Goal: Use online tool/utility: Utilize a website feature to perform a specific function

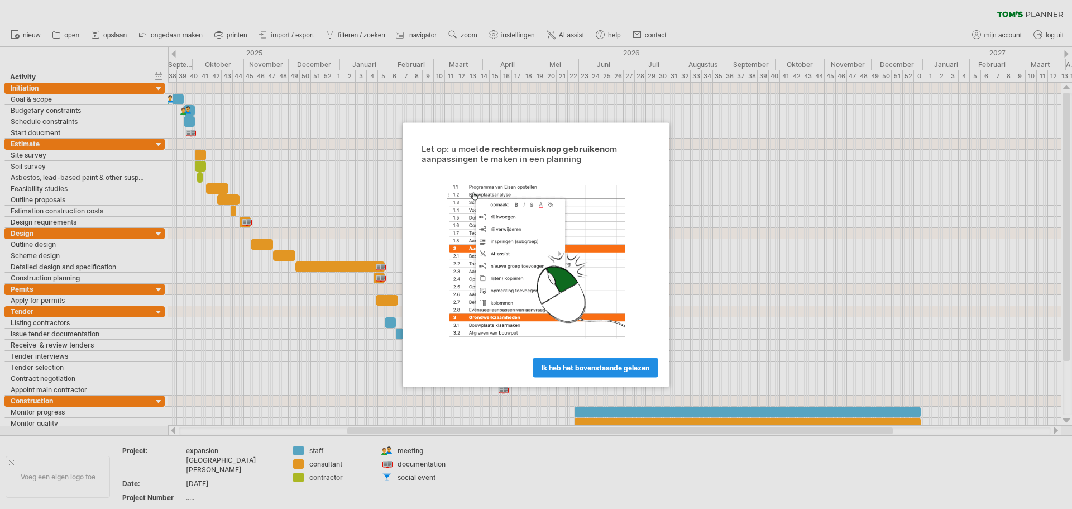
click at [639, 370] on span "ik heb het bovenstaande gelezen" at bounding box center [596, 367] width 108 height 8
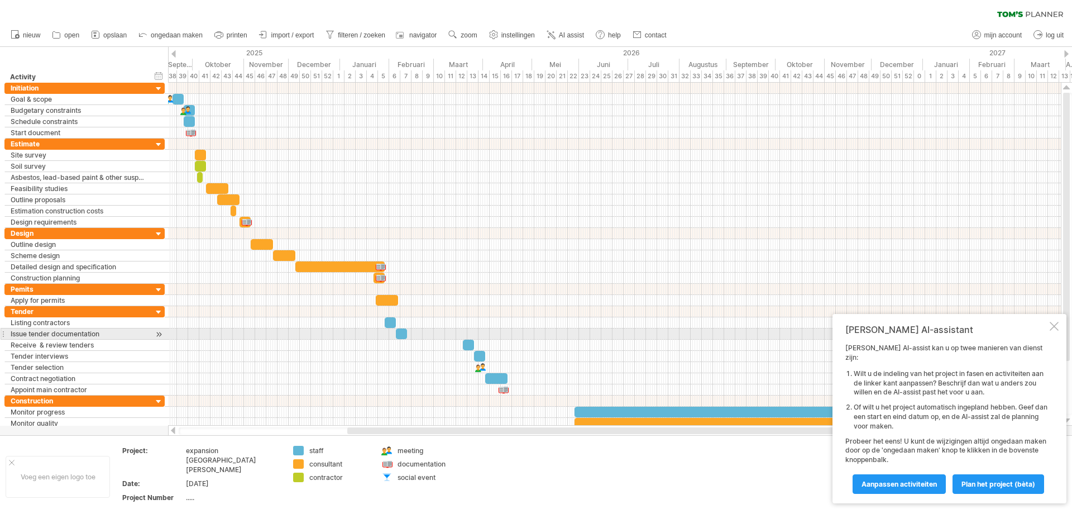
click at [1052, 331] on div at bounding box center [1054, 326] width 9 height 9
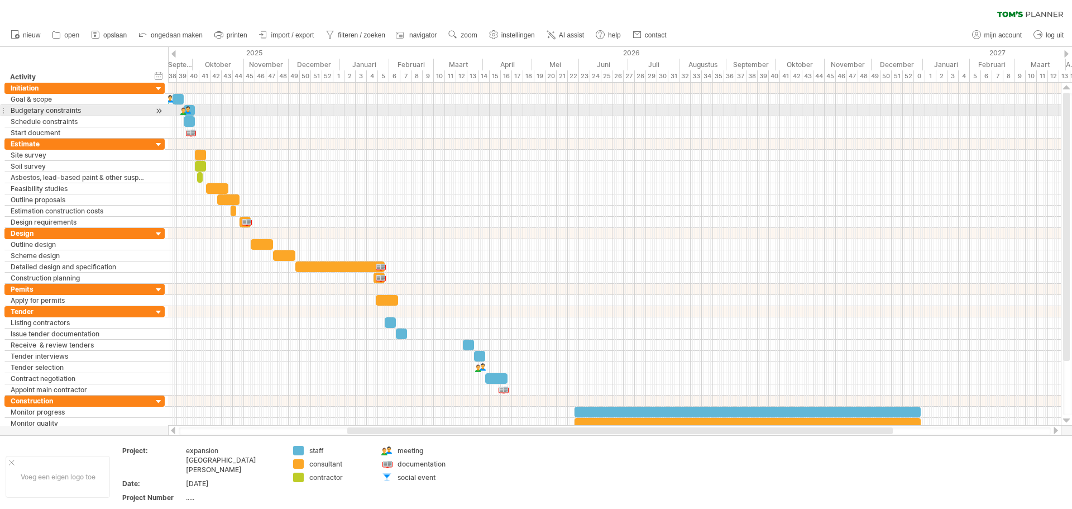
click at [470, 113] on div at bounding box center [614, 110] width 893 height 11
click at [338, 116] on div at bounding box center [614, 110] width 893 height 11
click at [343, 108] on div at bounding box center [614, 110] width 893 height 11
click at [27, 98] on div "Goal & scope" at bounding box center [79, 99] width 136 height 11
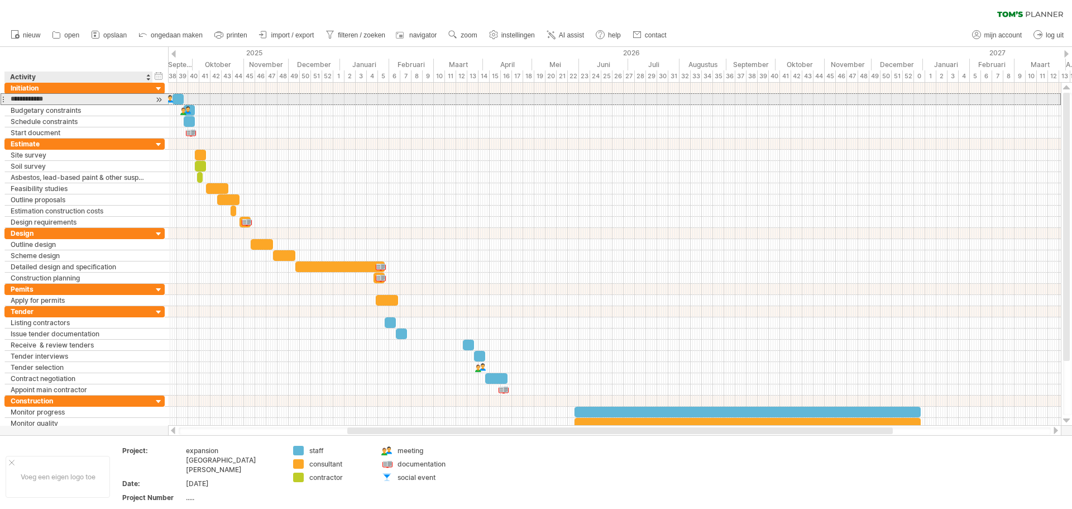
click at [52, 98] on input "**********" at bounding box center [79, 99] width 136 height 11
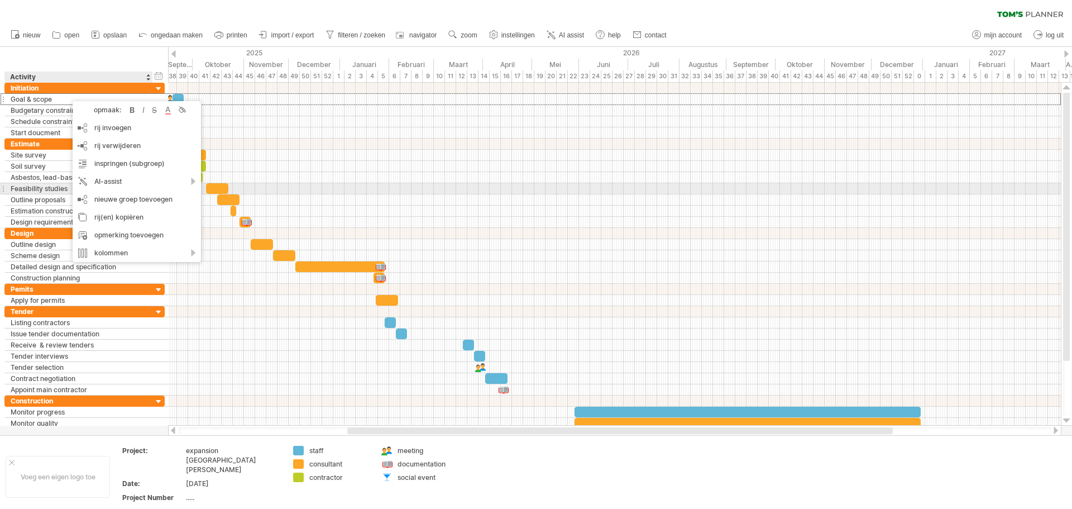
click at [477, 189] on div at bounding box center [614, 188] width 893 height 11
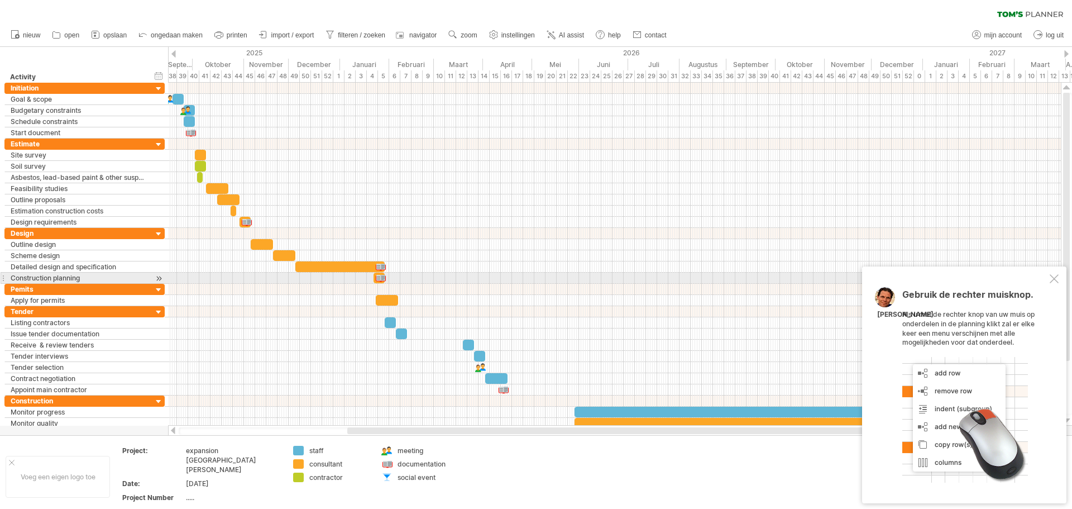
click at [1056, 280] on div at bounding box center [1054, 278] width 9 height 9
